Goal: Task Accomplishment & Management: Manage account settings

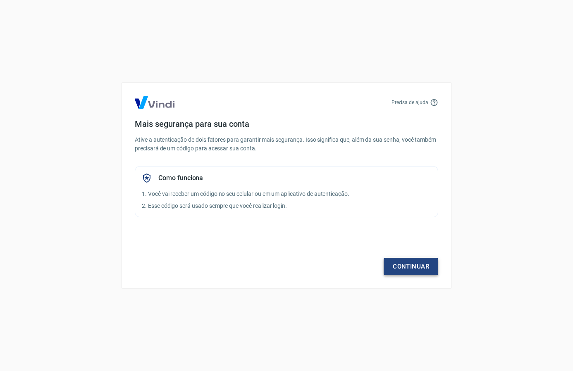
click at [399, 262] on link "Continuar" at bounding box center [410, 266] width 55 height 17
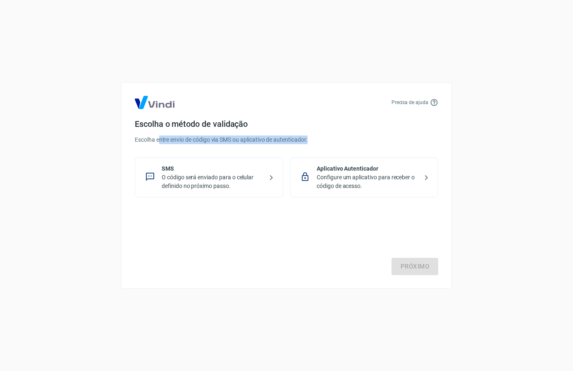
drag, startPoint x: 160, startPoint y: 138, endPoint x: 311, endPoint y: 138, distance: 150.8
click at [311, 138] on p "Escolha entre envio de código via SMS ou aplicativo de autenticador." at bounding box center [286, 140] width 303 height 9
click at [349, 175] on p "Configure um aplicativo para receber o código de acesso." at bounding box center [366, 181] width 101 height 17
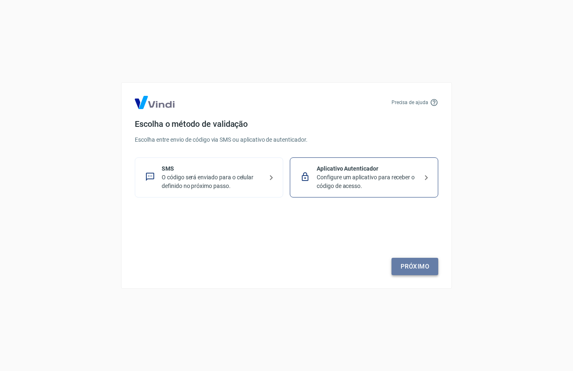
click at [410, 264] on link "Próximo" at bounding box center [414, 266] width 47 height 17
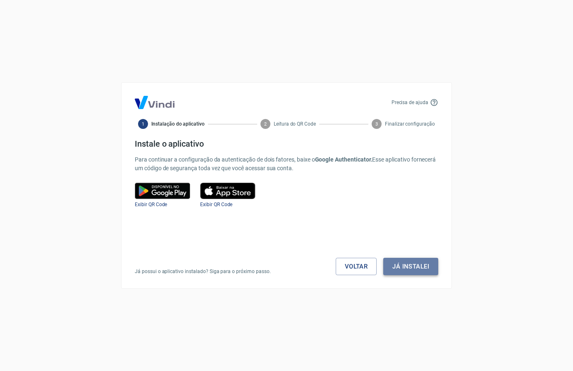
click at [413, 264] on button "Já instalei" at bounding box center [410, 266] width 55 height 17
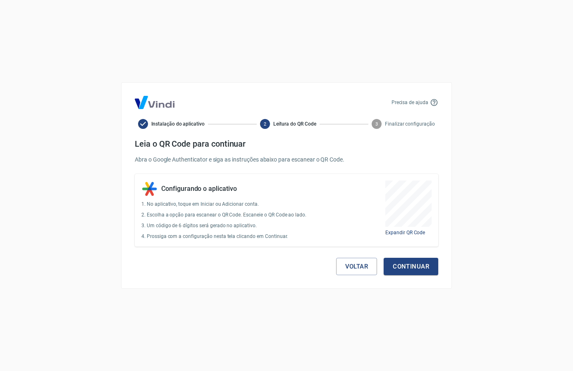
click at [471, 266] on div "Precisa de ajuda Instalação do aplicativo 2 Leitura do QR Code 3 Finalizar conf…" at bounding box center [286, 185] width 573 height 371
click at [409, 270] on button "Continuar" at bounding box center [410, 266] width 55 height 17
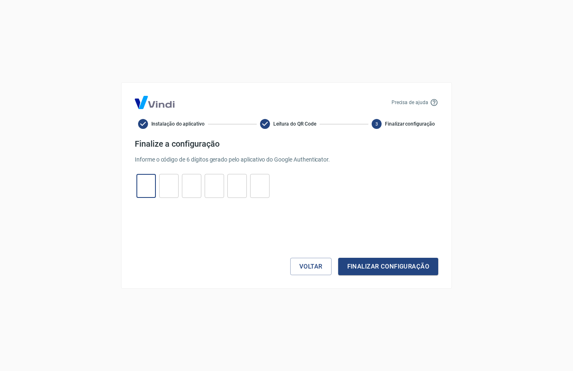
click at [152, 187] on input "tel" at bounding box center [145, 186] width 19 height 18
paste input "8"
type input "8"
type input "2"
type input "9"
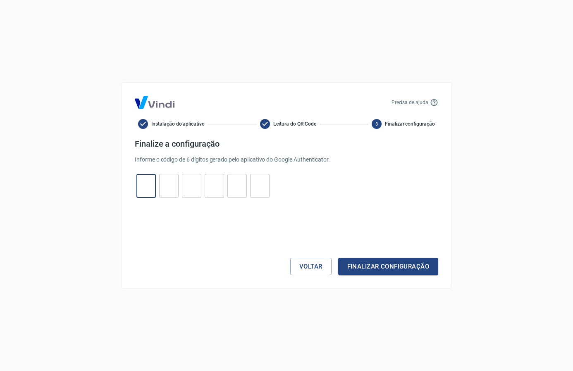
type input "4"
type input "5"
type input "1"
type input "8"
click at [407, 268] on button "Finalizar configuração" at bounding box center [388, 266] width 100 height 17
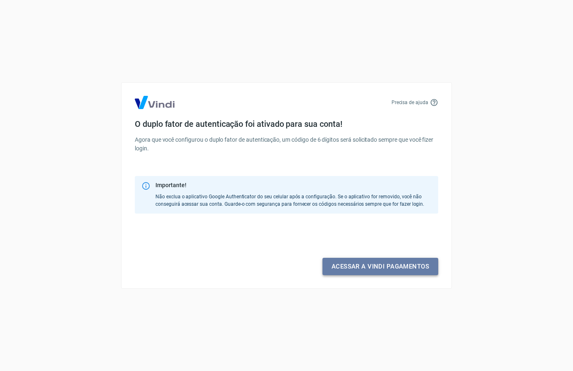
click at [407, 268] on link "Acessar a Vindi pagamentos" at bounding box center [380, 266] width 116 height 17
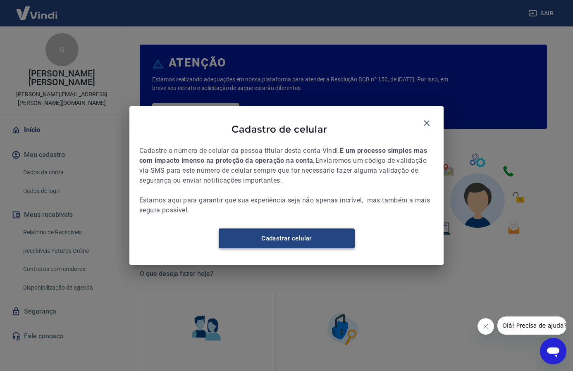
click at [340, 242] on link "Cadastrar celular" at bounding box center [287, 238] width 136 height 20
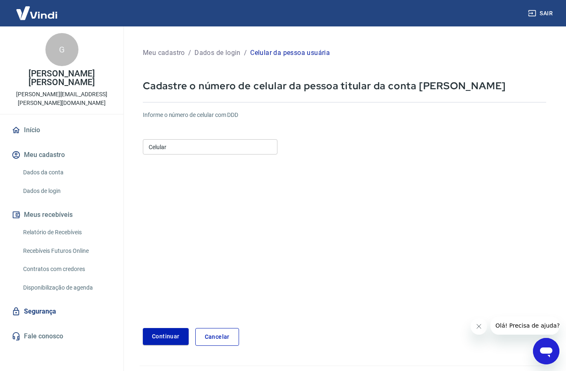
click at [62, 164] on link "Dados da conta" at bounding box center [67, 172] width 94 height 17
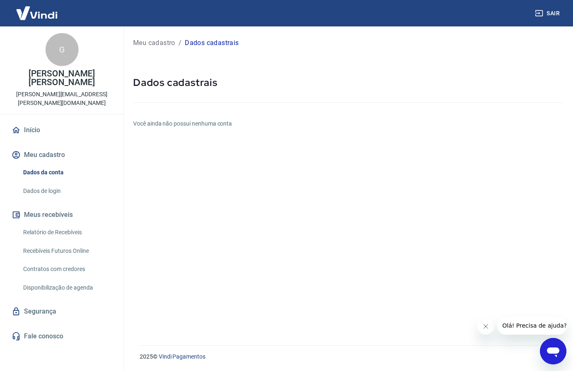
click at [73, 183] on link "Dados de login" at bounding box center [67, 191] width 94 height 17
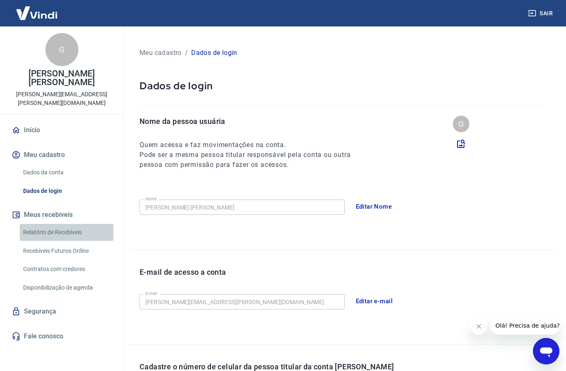
click at [86, 224] on link "Relatório de Recebíveis" at bounding box center [67, 232] width 94 height 17
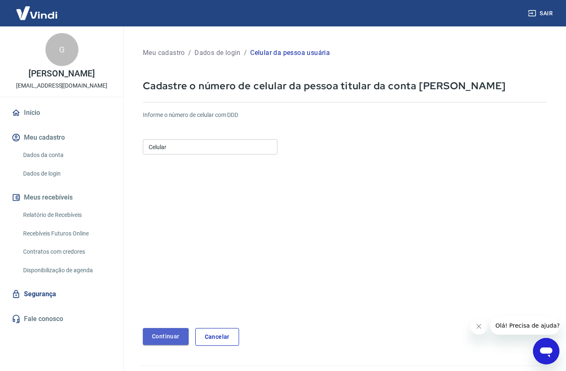
click at [174, 338] on button "Continuar" at bounding box center [166, 336] width 46 height 17
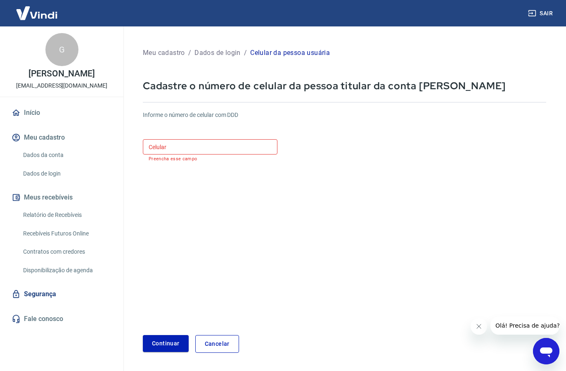
click at [173, 143] on input "Celular" at bounding box center [210, 146] width 135 height 15
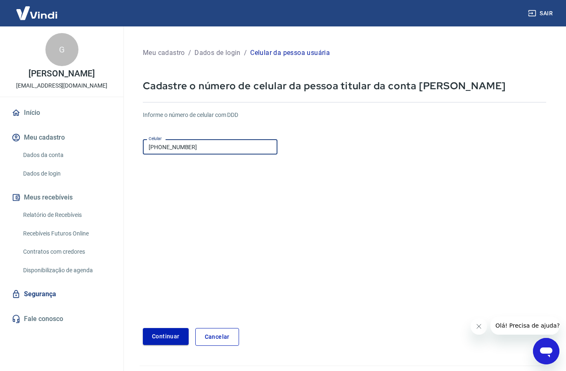
type input "[PHONE_NUMBER]"
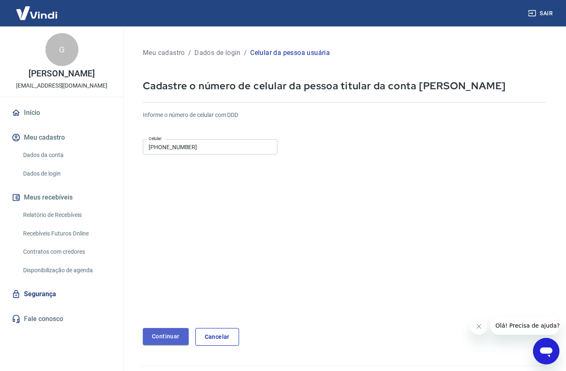
click at [162, 334] on button "Continuar" at bounding box center [166, 336] width 46 height 17
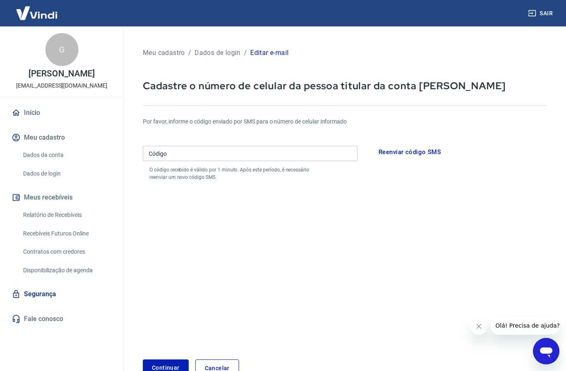
click at [265, 157] on input "Código" at bounding box center [250, 153] width 215 height 15
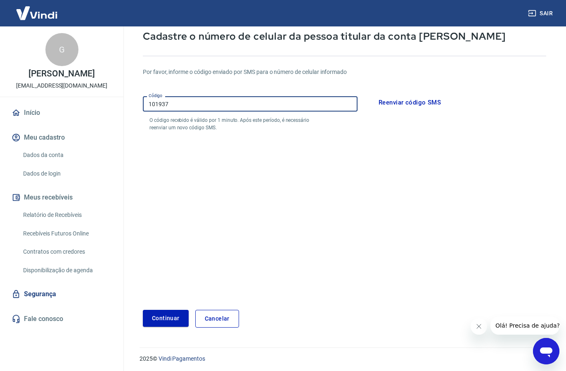
scroll to position [52, 0]
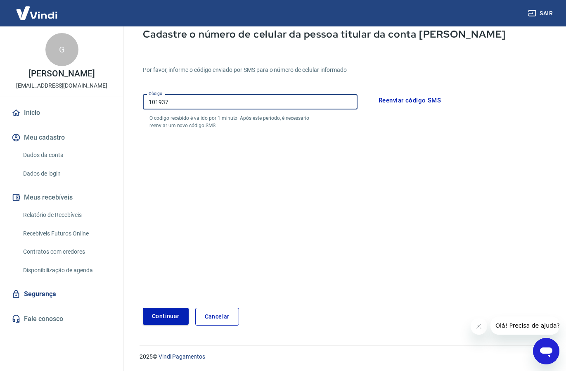
type input "101937"
click at [165, 324] on button "Continuar" at bounding box center [166, 316] width 46 height 17
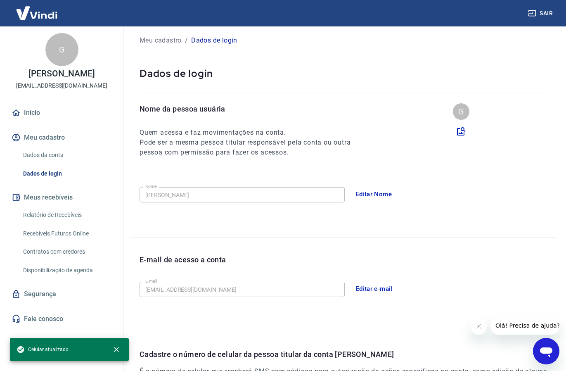
scroll to position [2, 0]
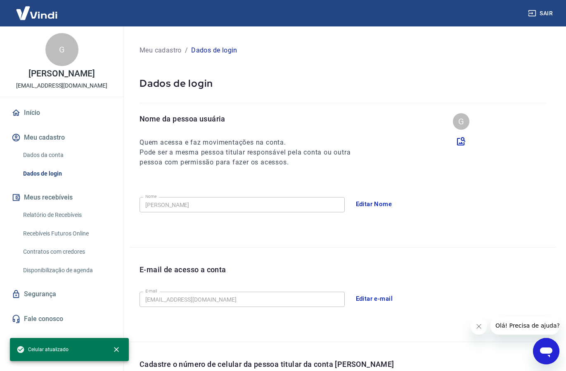
click at [549, 347] on icon "Abrir janela de mensagens" at bounding box center [546, 351] width 15 height 15
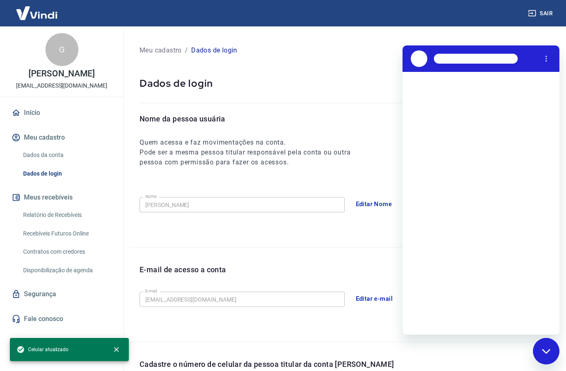
scroll to position [0, 0]
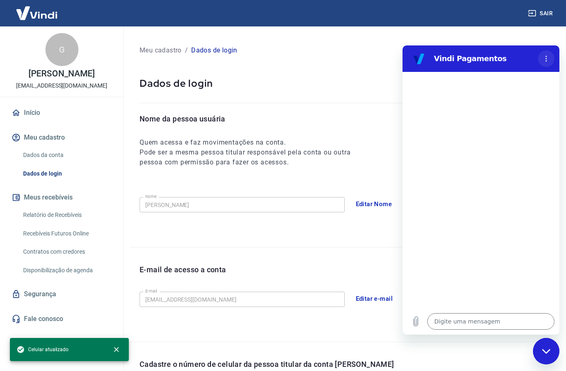
click at [545, 59] on icon "Menu de opções" at bounding box center [546, 58] width 7 height 7
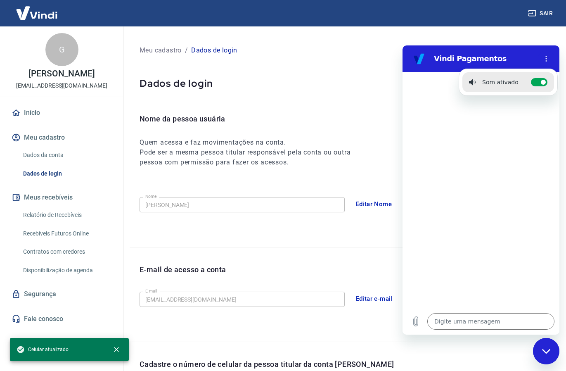
click at [550, 350] on icon "Fechar janela de mensagens" at bounding box center [546, 351] width 8 height 5
type textarea "x"
